Goal: Obtain resource: Download file/media

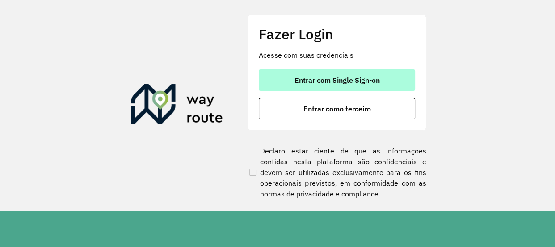
click at [328, 73] on button "Entrar com Single Sign-on" at bounding box center [337, 79] width 156 height 21
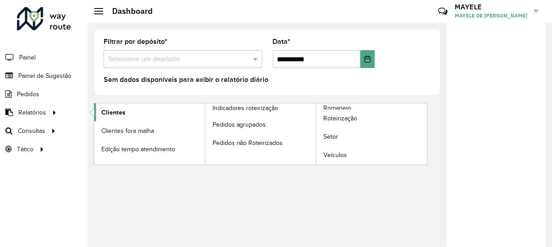
click at [109, 113] on span "Clientes" at bounding box center [113, 112] width 24 height 9
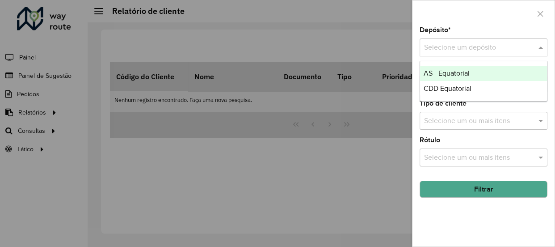
click at [432, 51] on input "text" at bounding box center [474, 47] width 101 height 11
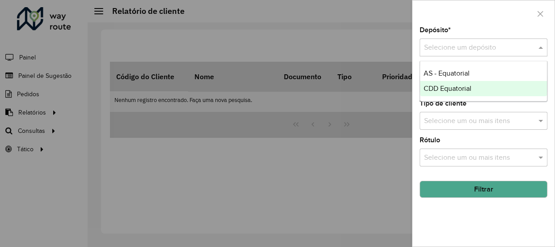
click at [432, 84] on span "CDD Equatorial" at bounding box center [448, 88] width 48 height 8
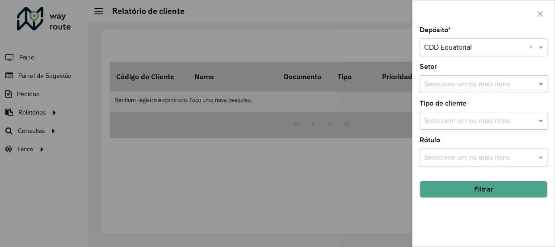
click at [469, 188] on button "Filtrar" at bounding box center [484, 189] width 128 height 17
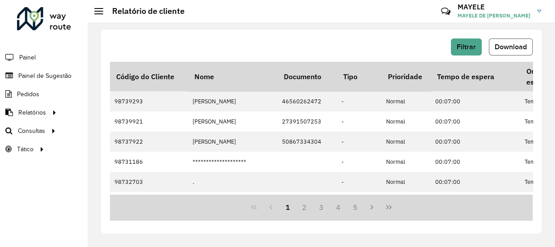
click at [508, 48] on span "Download" at bounding box center [511, 47] width 32 height 8
